Goal: Task Accomplishment & Management: Use online tool/utility

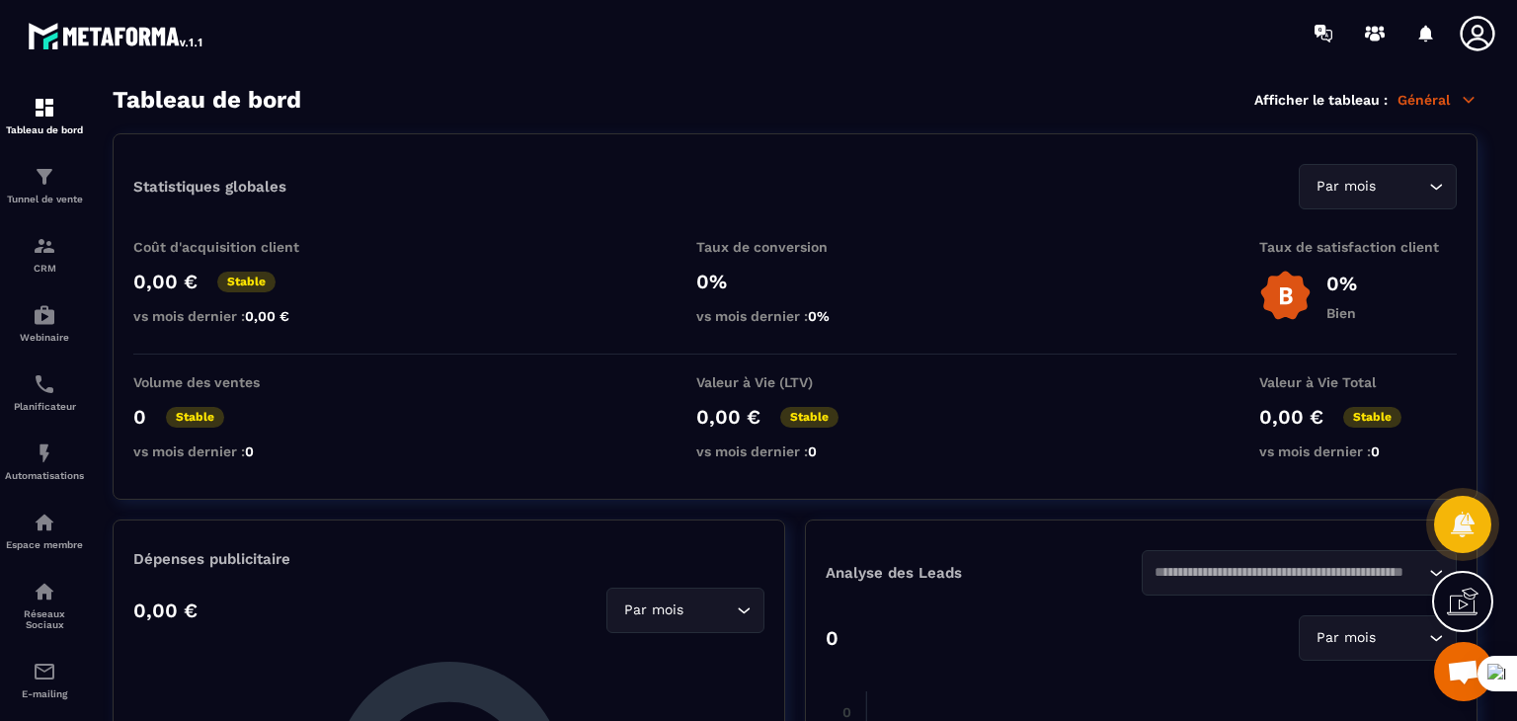
scroll to position [144, 0]
click at [751, 84] on section "Tableau de bord Tunnel de vente CRM Webinaire Planificateur Automatisations Esp…" at bounding box center [758, 403] width 1517 height 675
click at [31, 185] on div "Tunnel de vente" at bounding box center [44, 185] width 79 height 40
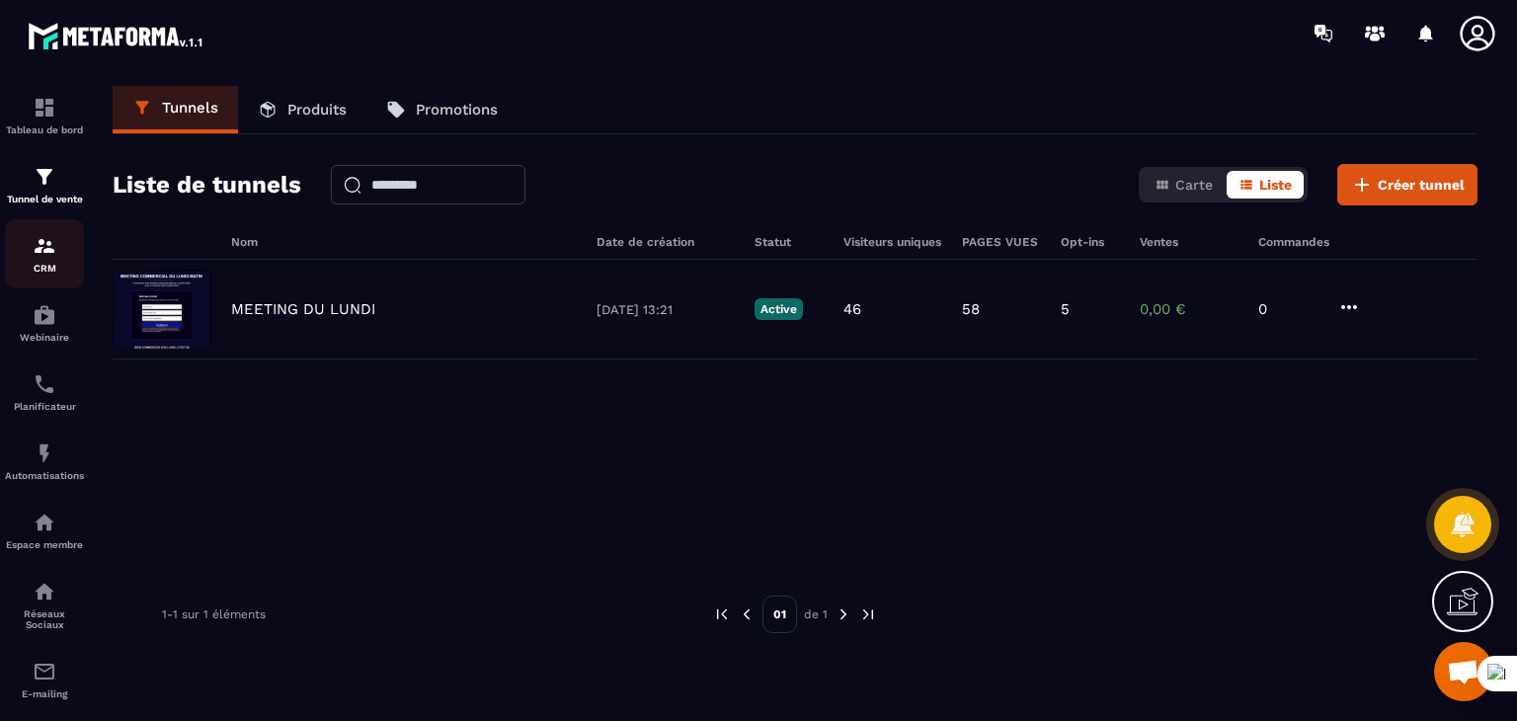
click at [41, 261] on div "CRM" at bounding box center [44, 254] width 79 height 40
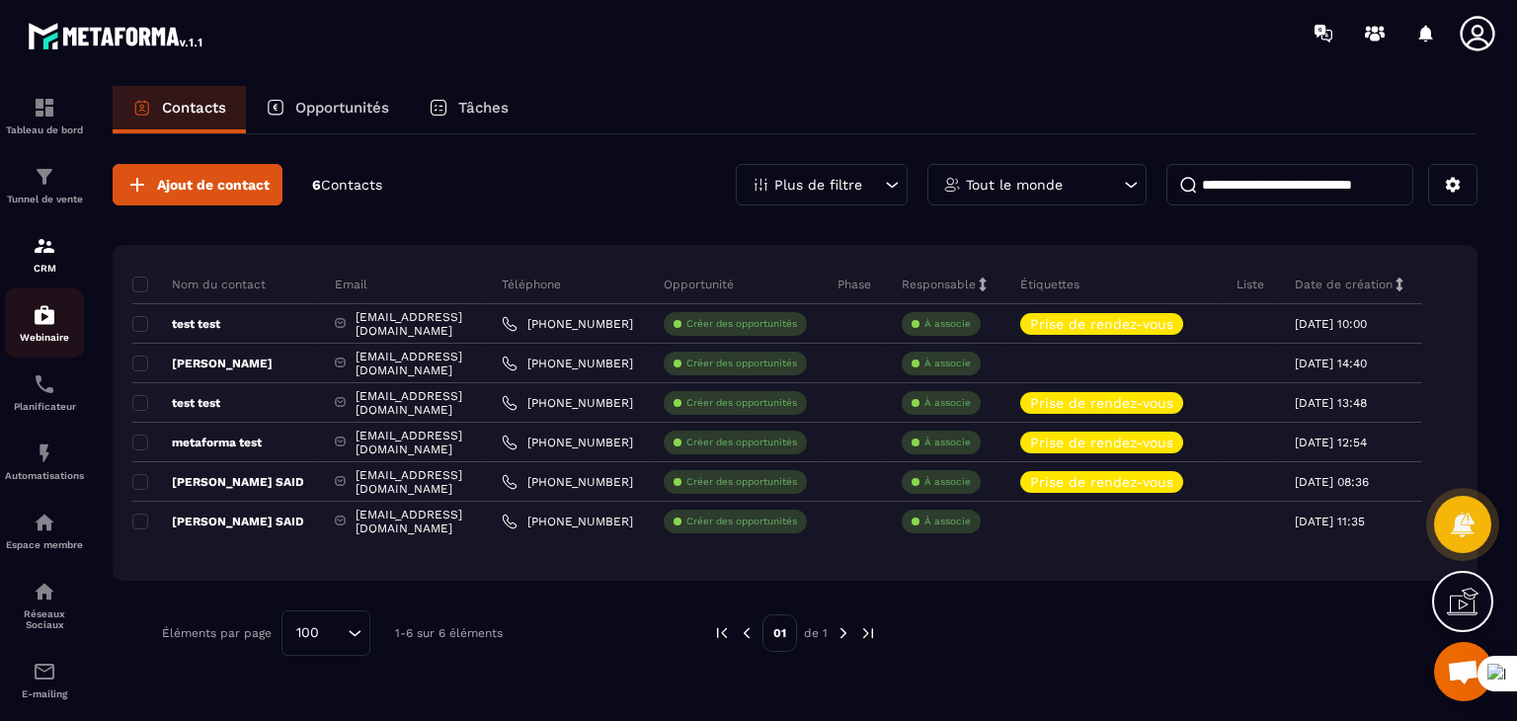
click at [62, 323] on div "Webinaire" at bounding box center [44, 323] width 79 height 40
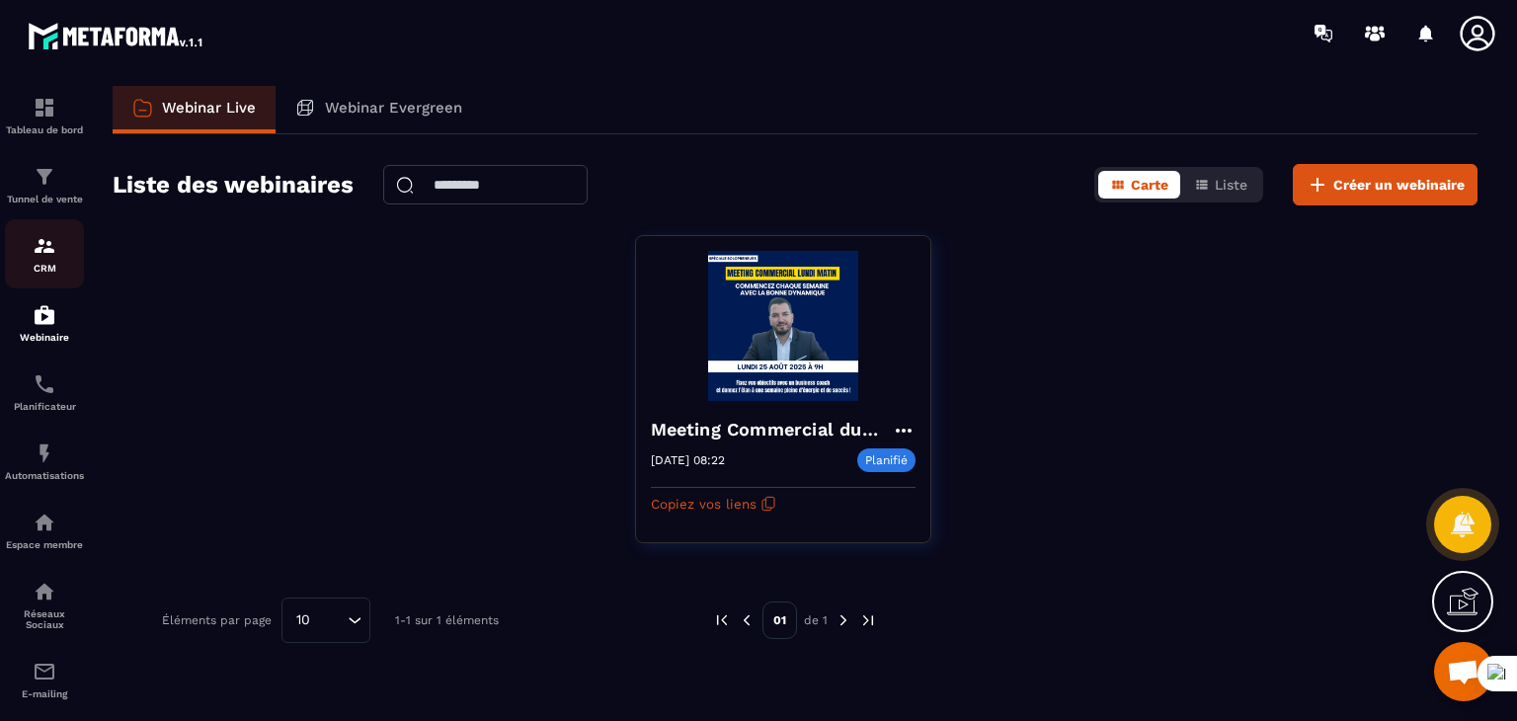
click at [41, 258] on img at bounding box center [45, 246] width 24 height 24
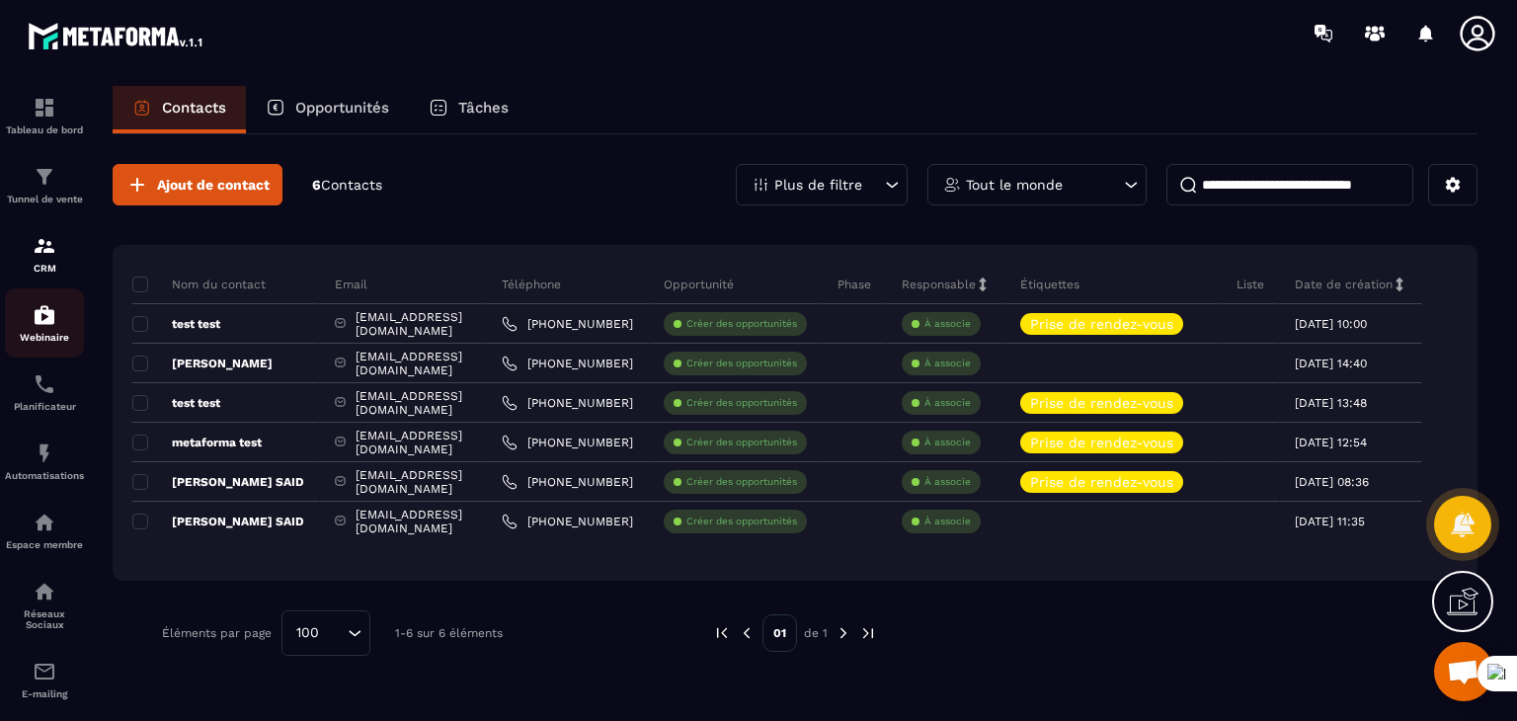
click at [45, 300] on link "Webinaire" at bounding box center [44, 322] width 79 height 69
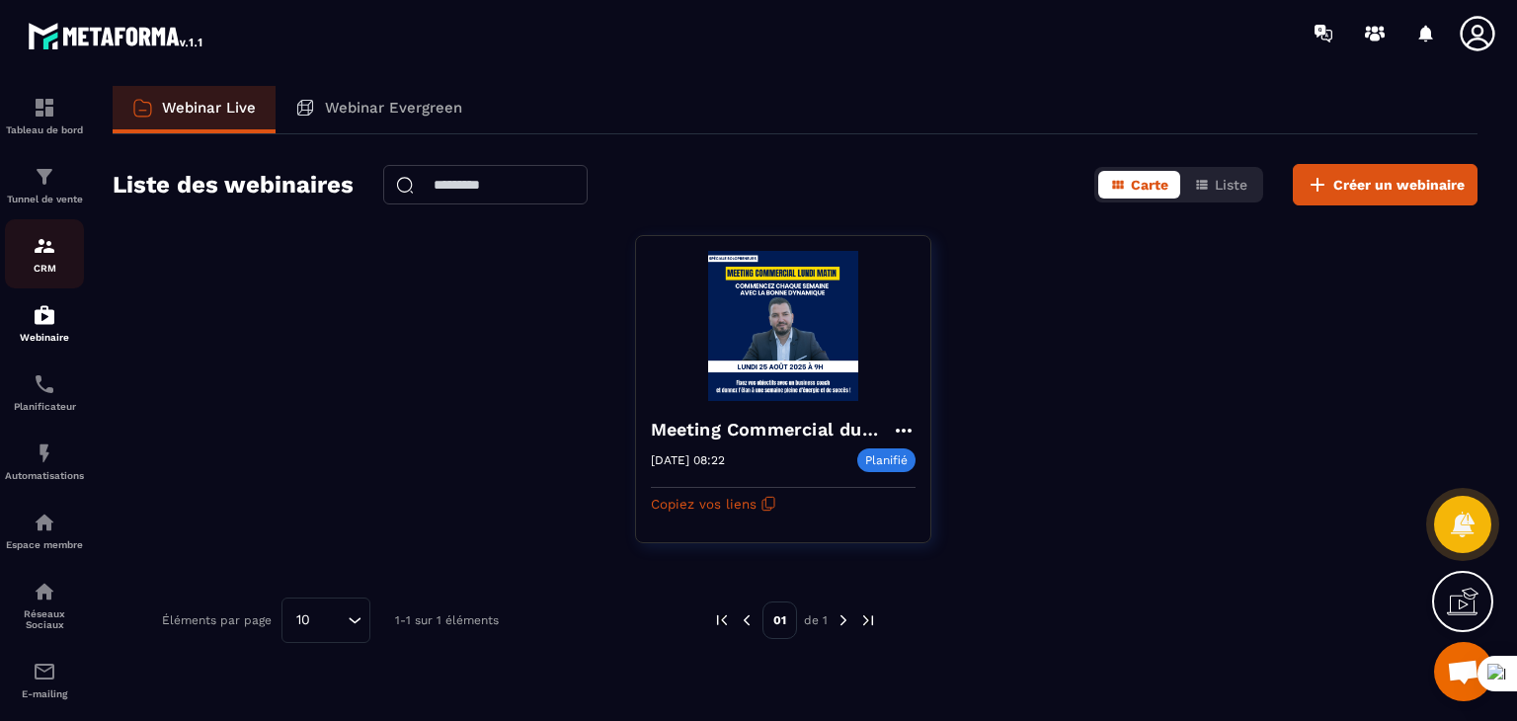
click at [51, 234] on link "CRM" at bounding box center [44, 253] width 79 height 69
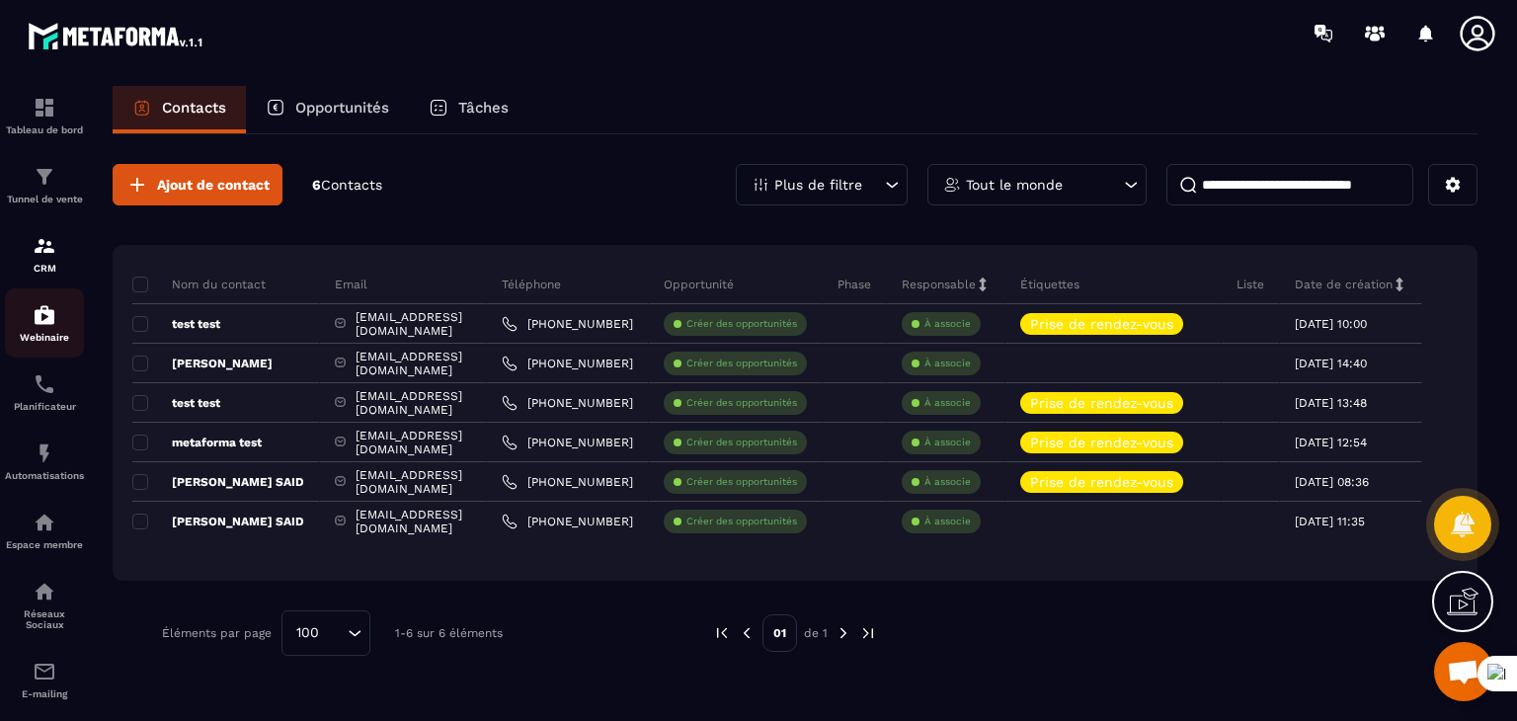
click at [43, 322] on img at bounding box center [45, 315] width 24 height 24
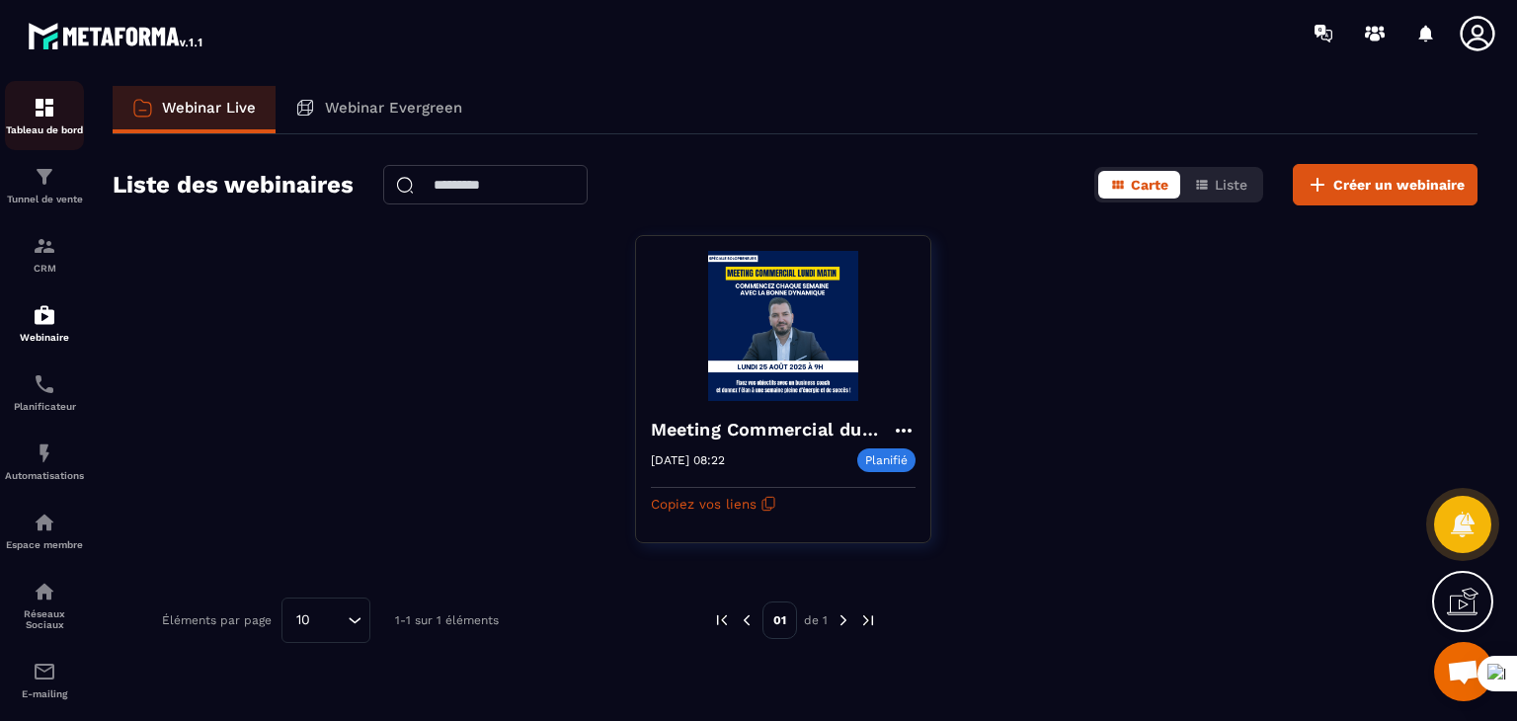
click at [55, 131] on p "Tableau de bord" at bounding box center [44, 129] width 79 height 11
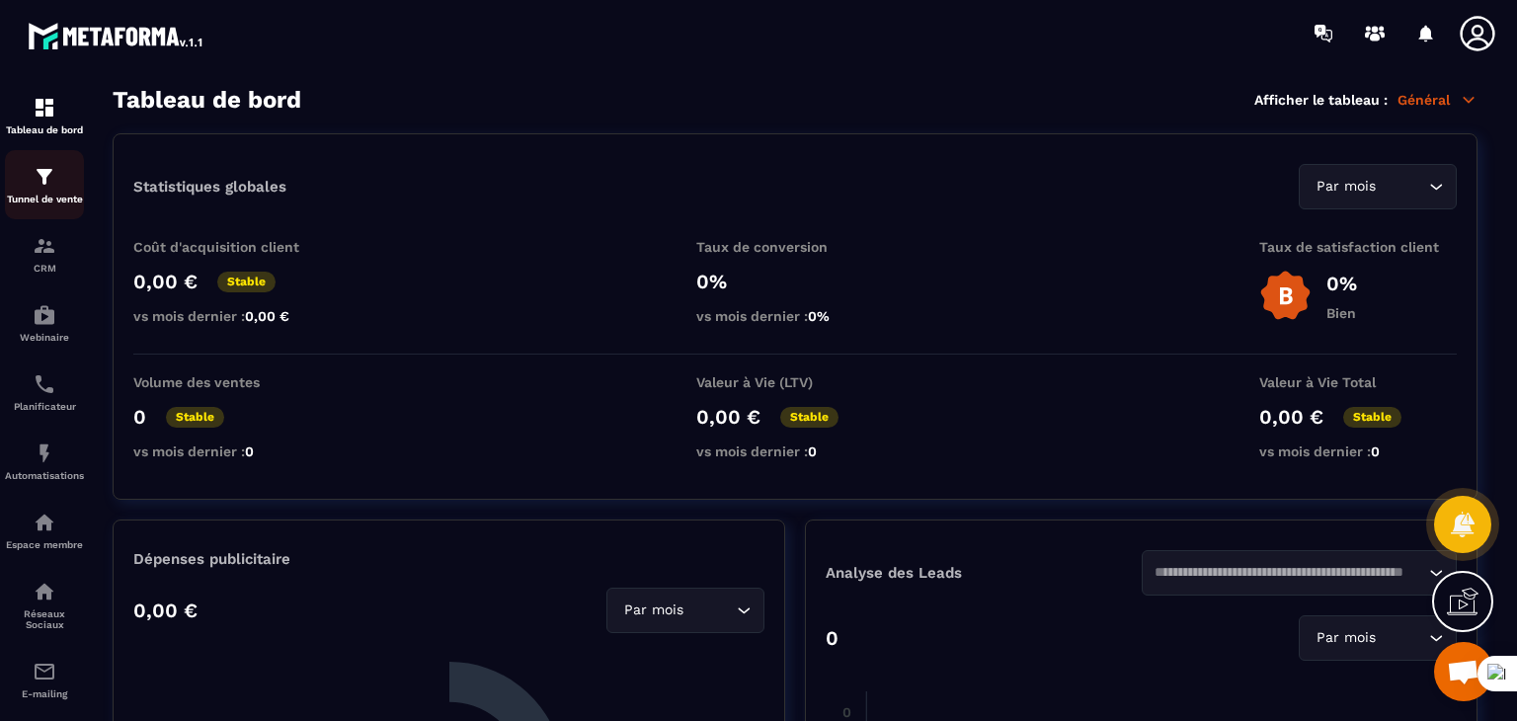
click at [40, 190] on div "Tunnel de vente" at bounding box center [44, 185] width 79 height 40
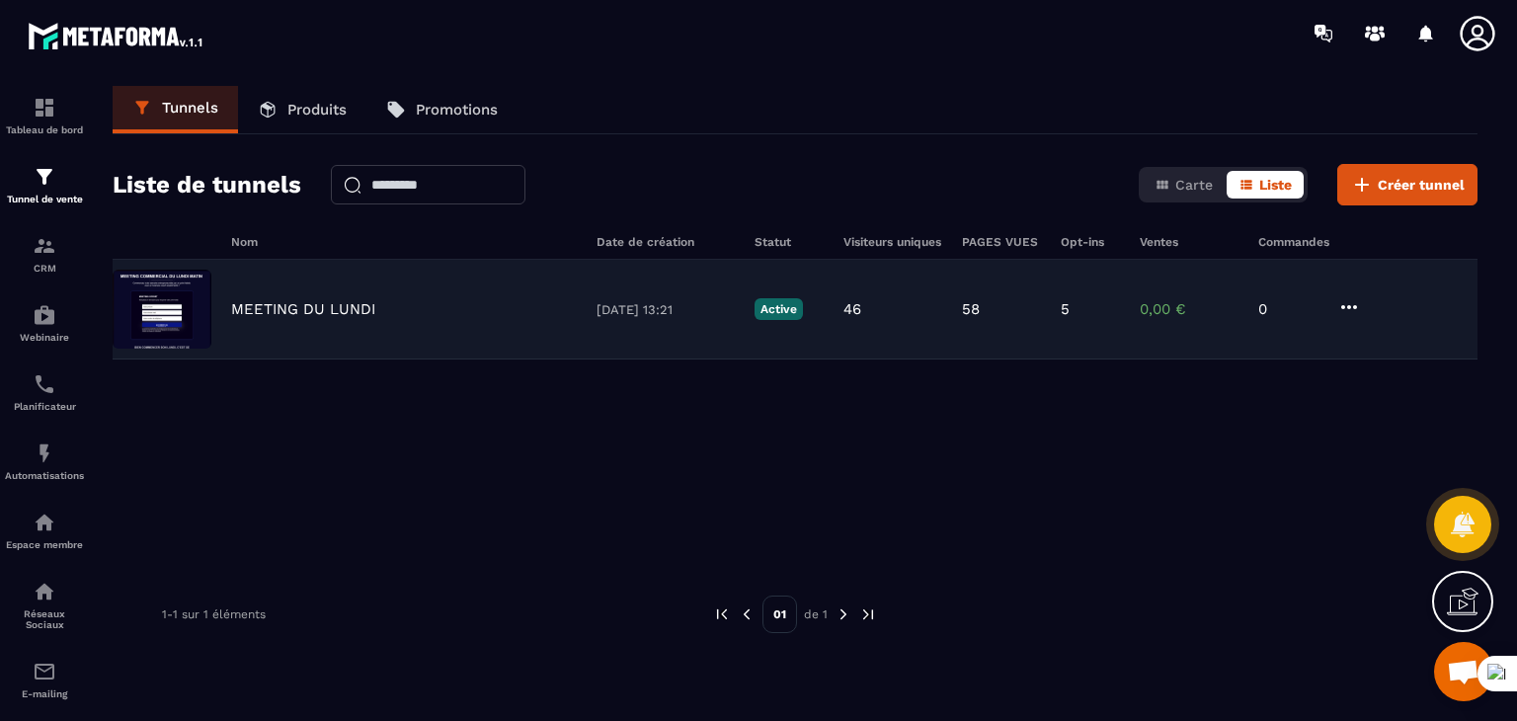
click at [561, 282] on div "MEETING DU [DATE] 13:21 Active 46 58 5 0,00 € 0" at bounding box center [795, 310] width 1365 height 100
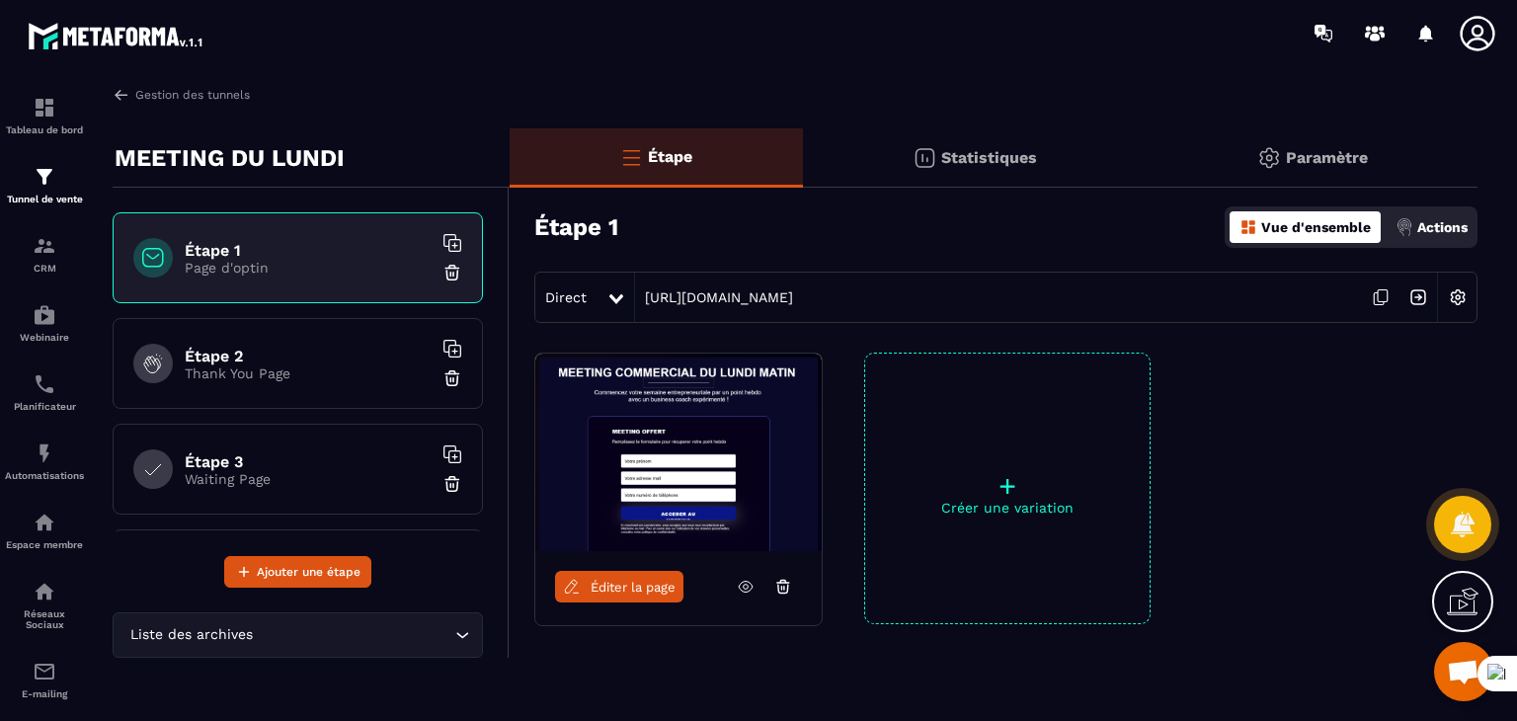
click at [643, 584] on span "Éditer la page" at bounding box center [633, 587] width 85 height 15
